Goal: Check status: Check status

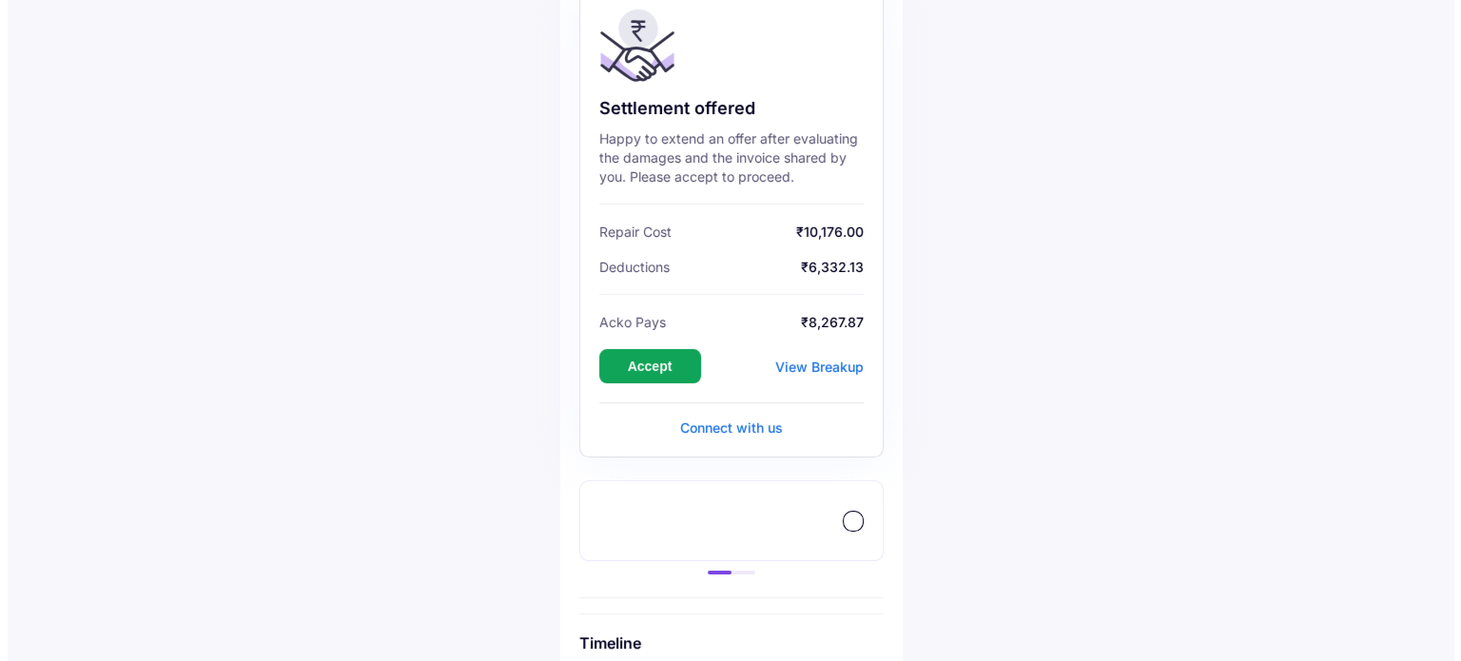
scroll to position [190, 0]
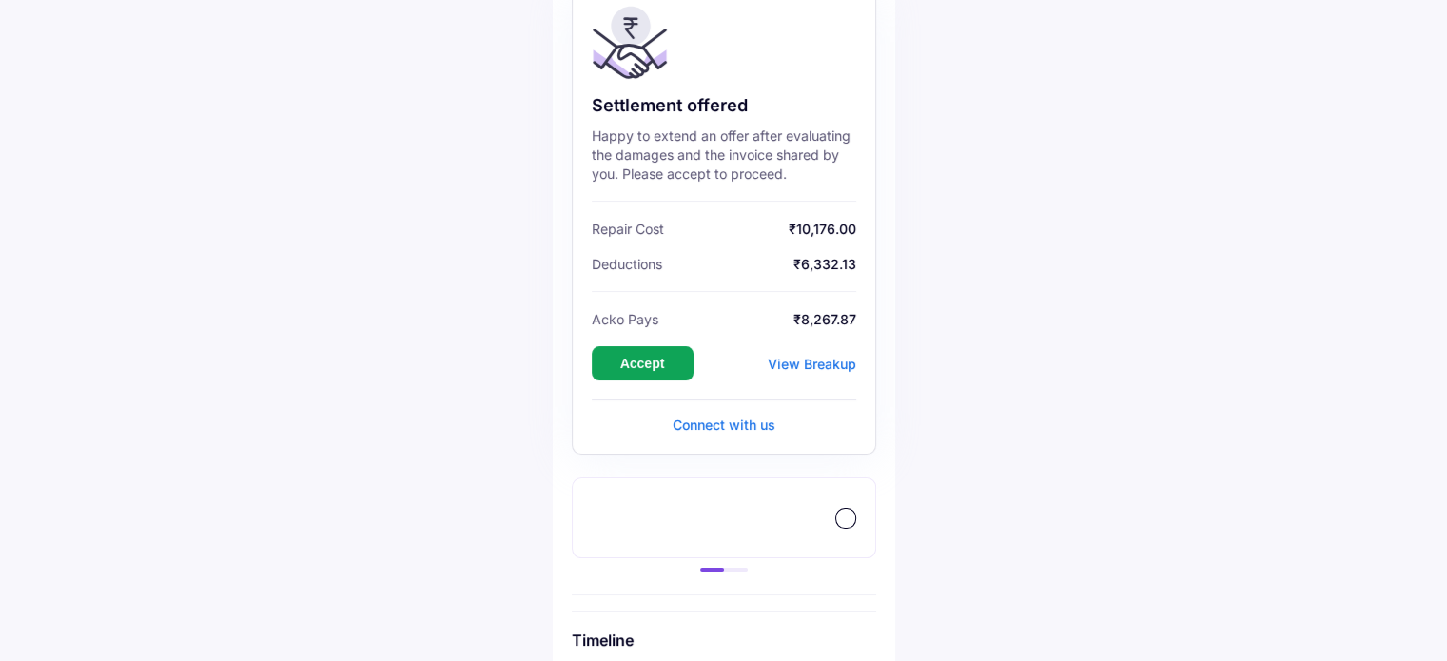
click at [807, 357] on div "View Breakup" at bounding box center [812, 364] width 88 height 16
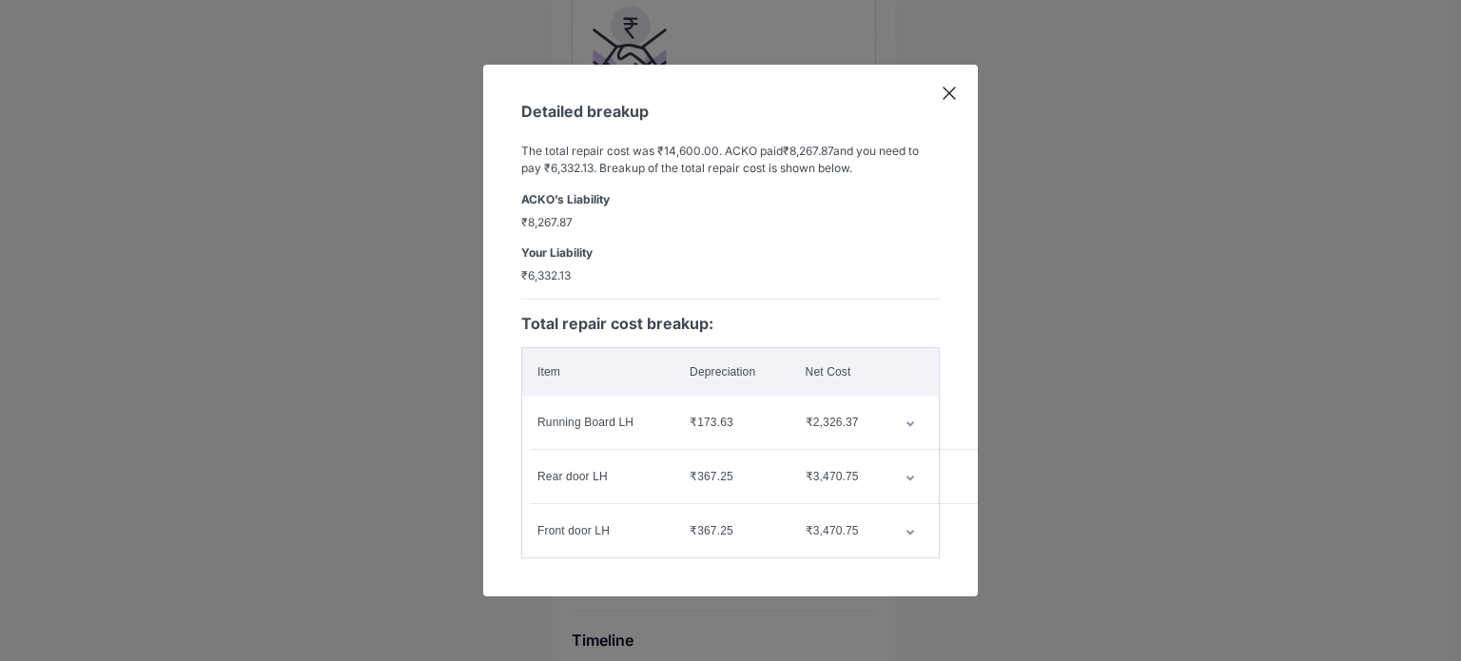
click at [908, 421] on icon "customized table" at bounding box center [910, 424] width 8 height 6
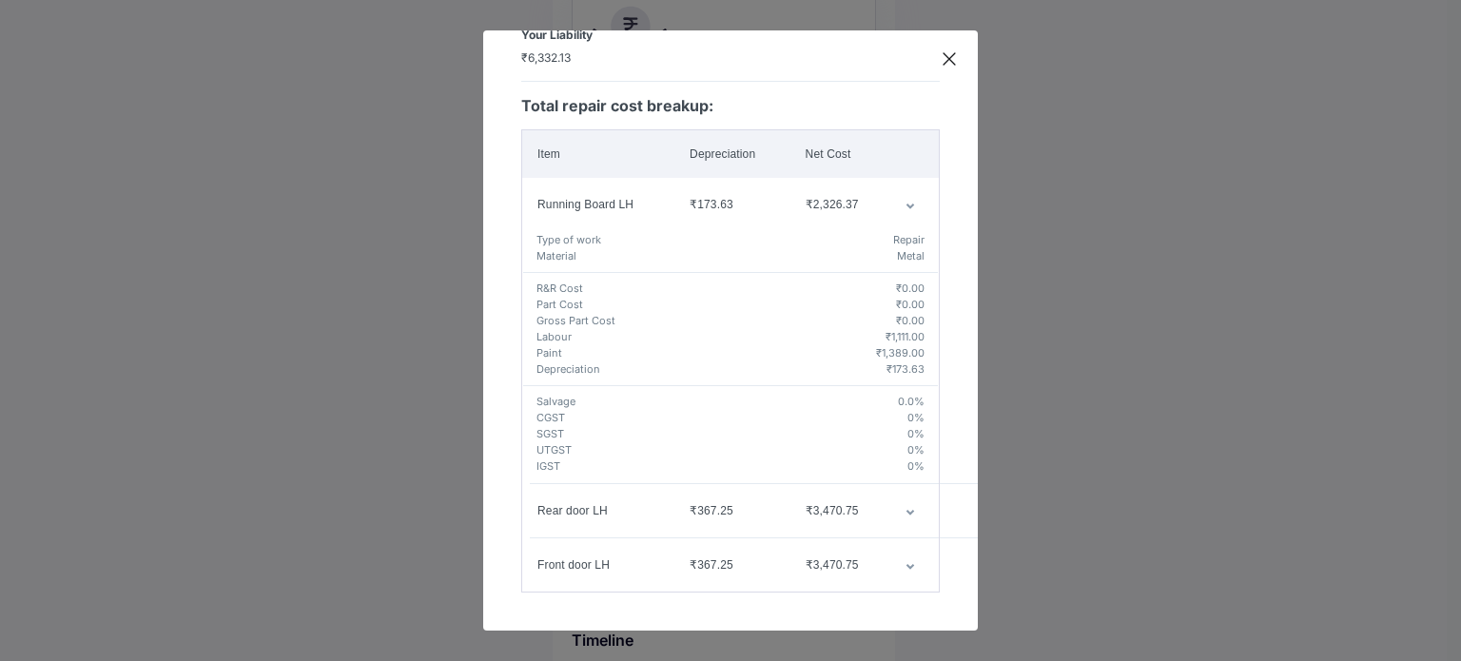
click at [901, 508] on td "customized table" at bounding box center [914, 510] width 49 height 53
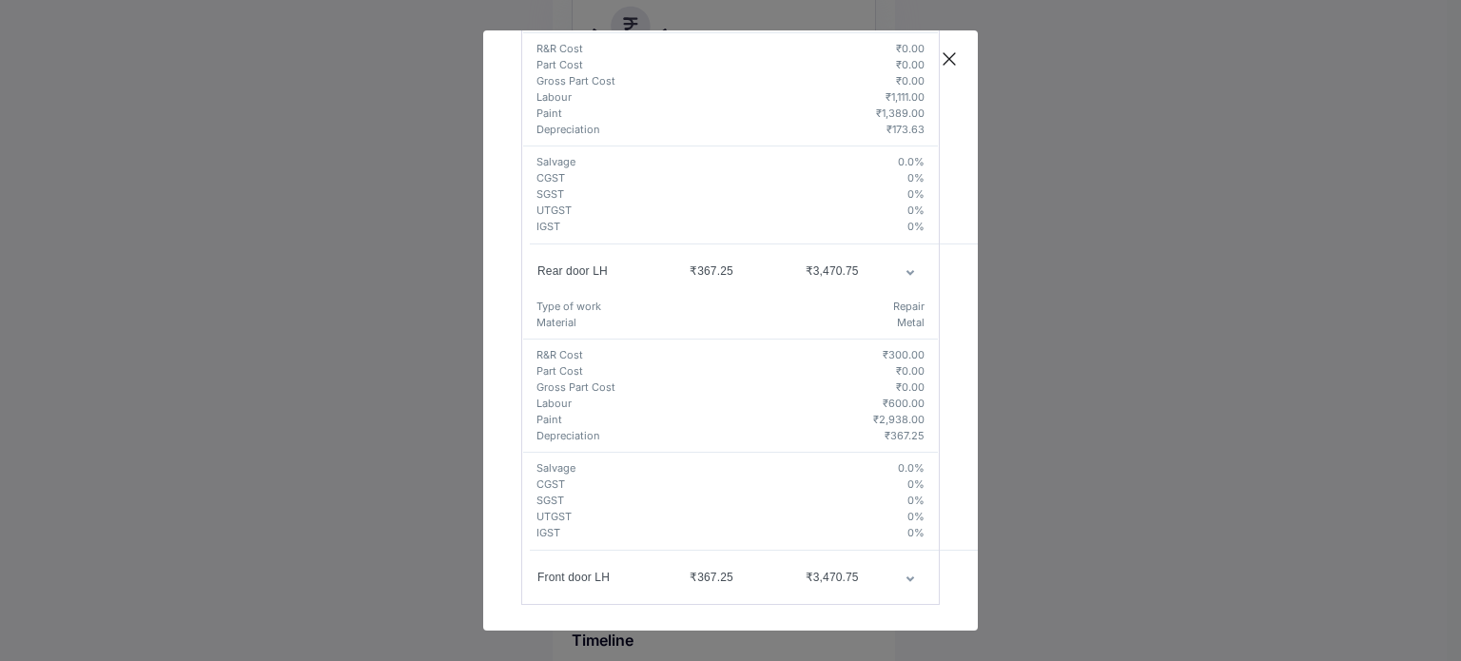
scroll to position [448, 0]
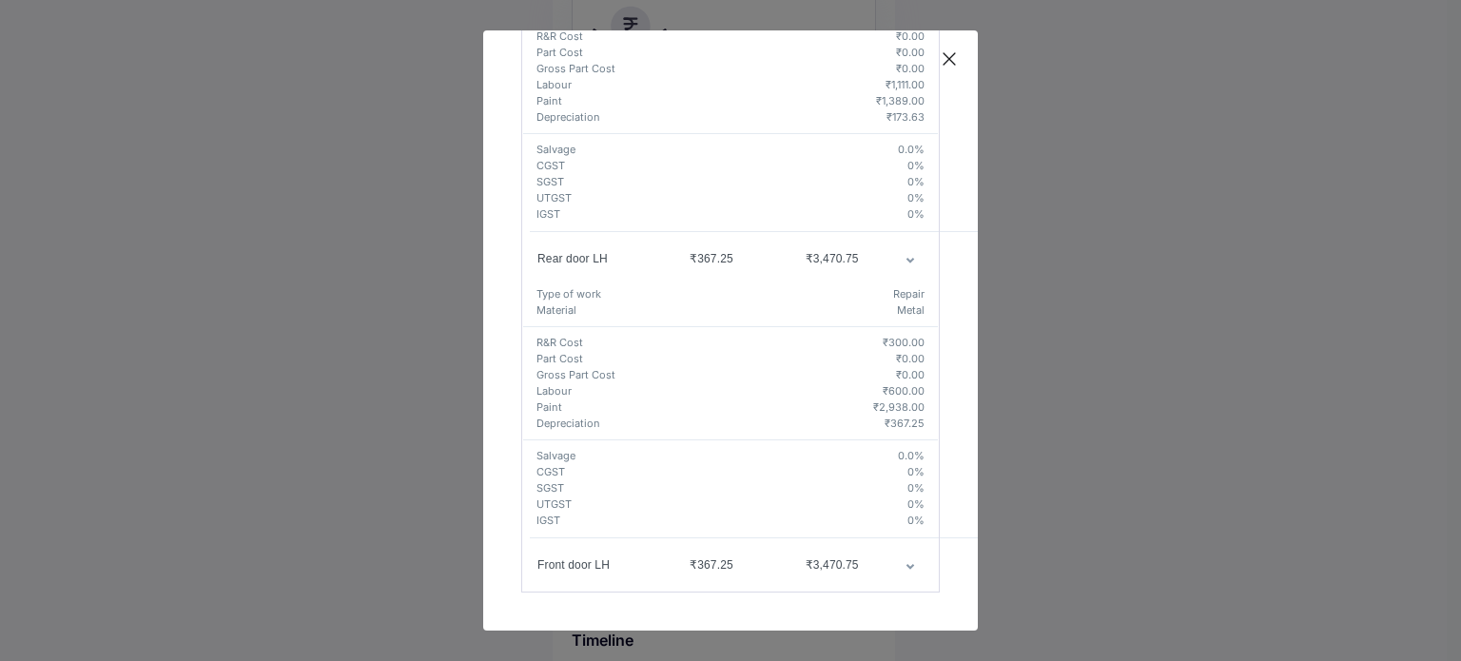
click at [905, 564] on icon "customized table" at bounding box center [910, 567] width 10 height 6
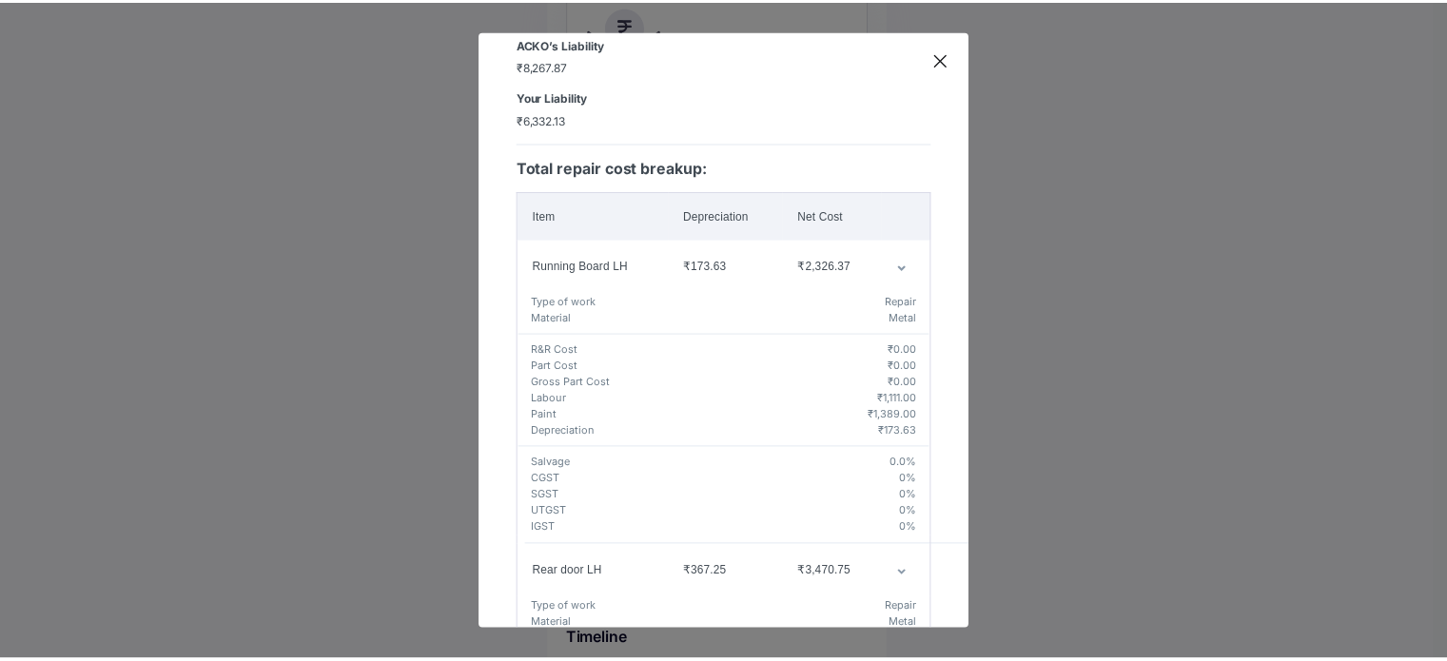
scroll to position [0, 0]
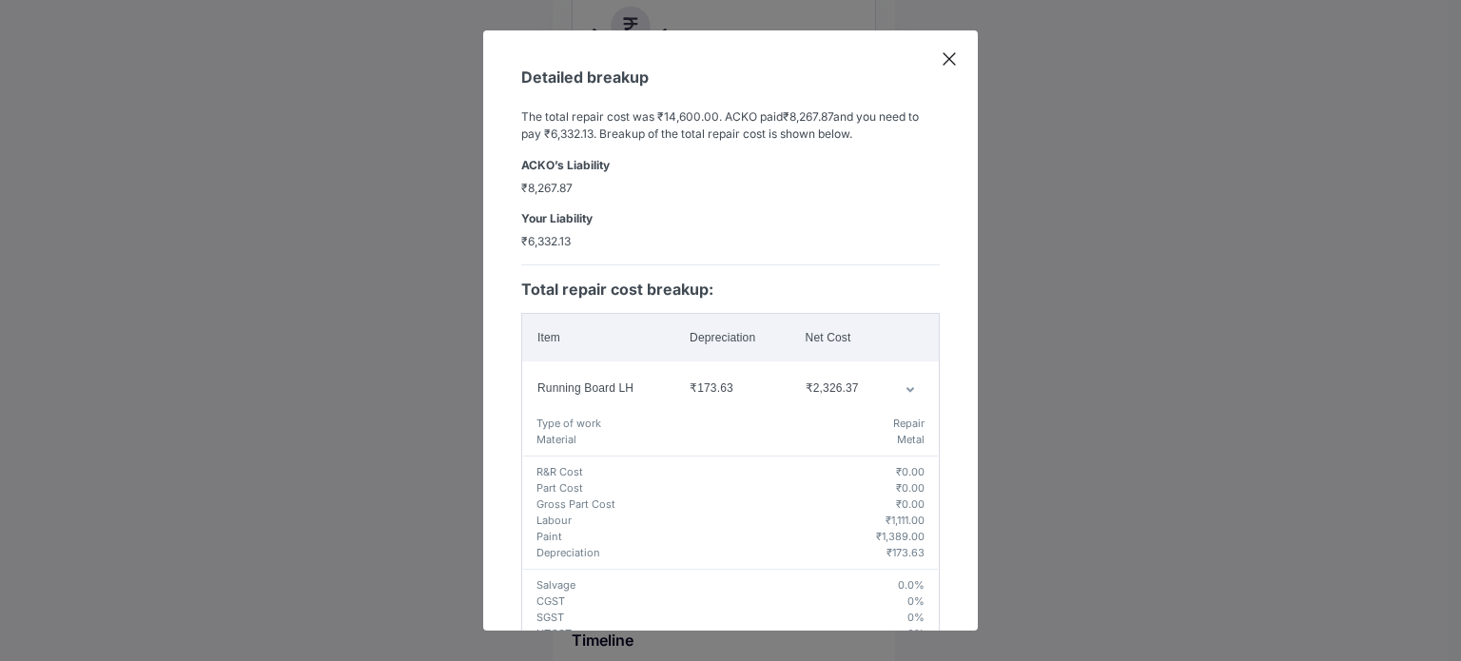
drag, startPoint x: 614, startPoint y: 71, endPoint x: 530, endPoint y: 102, distance: 90.0
click at [951, 52] on icon at bounding box center [949, 58] width 19 height 19
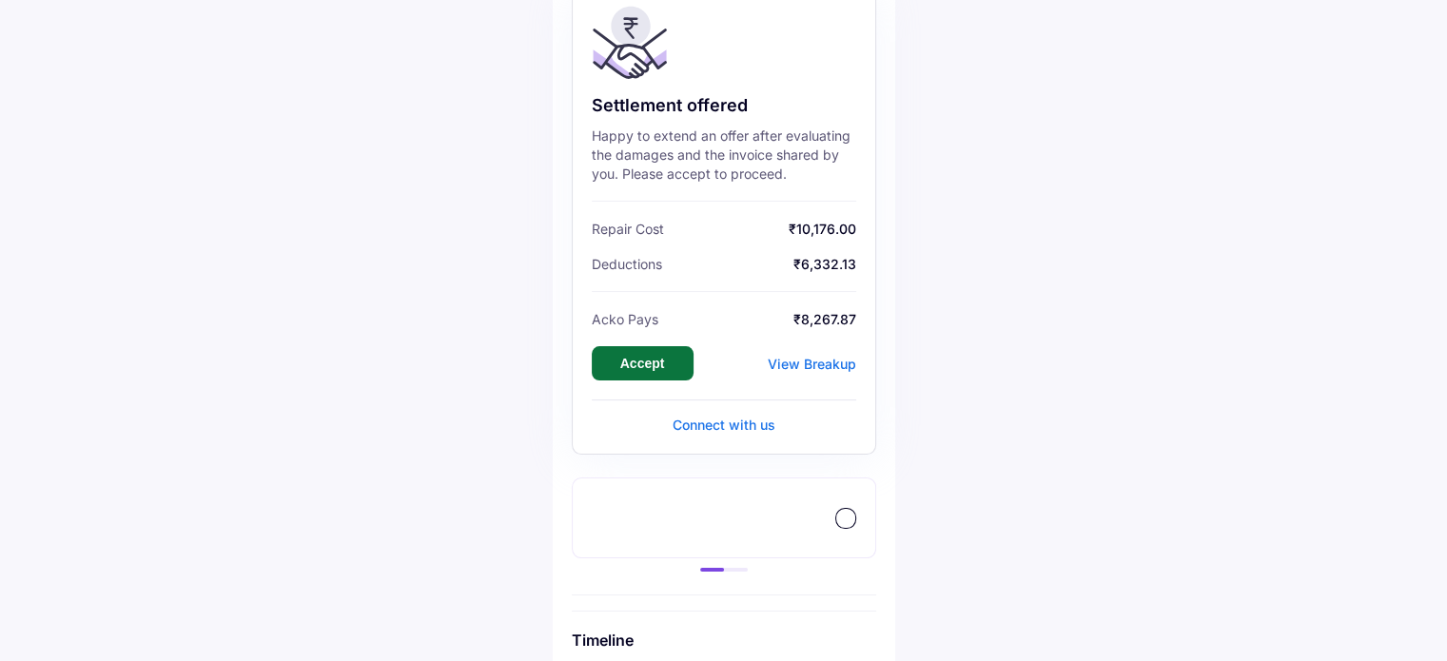
click at [648, 368] on button "Accept" at bounding box center [643, 363] width 102 height 34
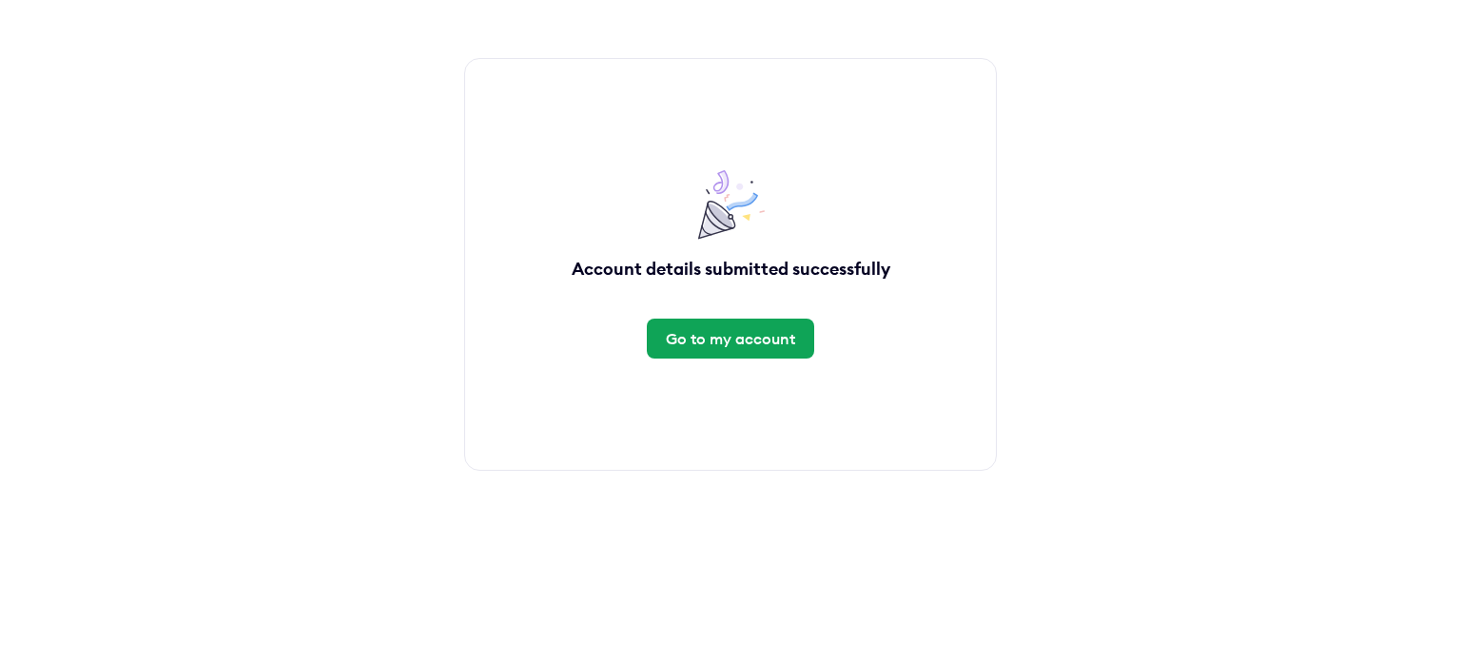
click at [753, 323] on div "Go to my account" at bounding box center [730, 339] width 167 height 40
